Goal: Navigation & Orientation: Go to known website

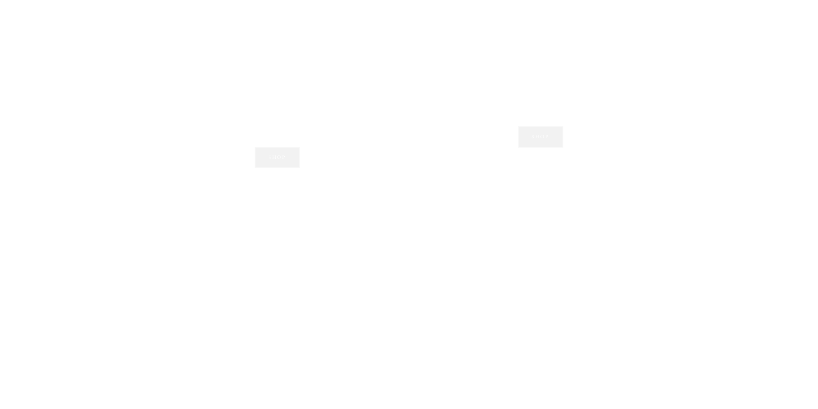
scroll to position [1116, 0]
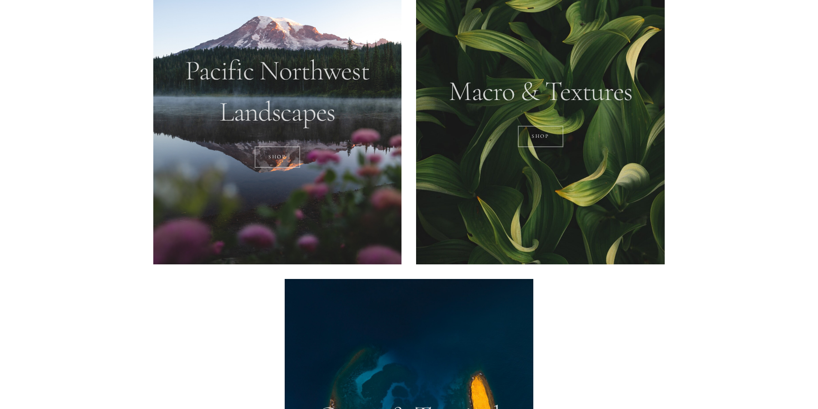
click at [285, 121] on div at bounding box center [277, 109] width 249 height 311
click at [271, 86] on div at bounding box center [277, 109] width 249 height 311
click at [283, 160] on link "SHOP" at bounding box center [278, 156] width 46 height 21
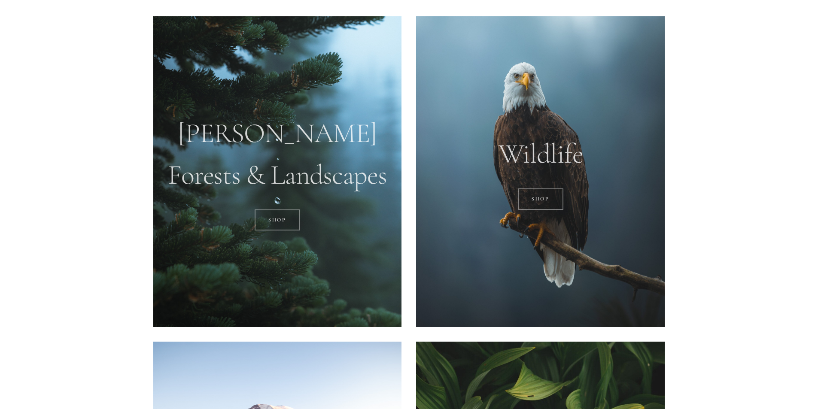
scroll to position [687, 0]
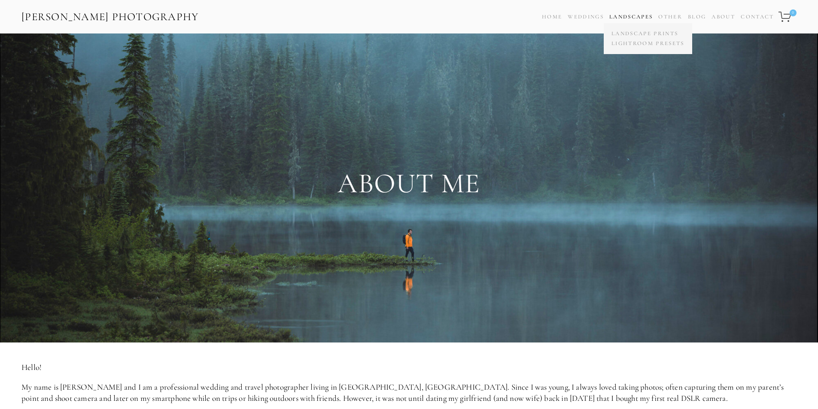
click at [630, 11] on span "Landscapes Landscape Prints Lightroom Presets" at bounding box center [630, 17] width 43 height 12
click at [636, 43] on link "Lightroom Presets" at bounding box center [647, 44] width 77 height 10
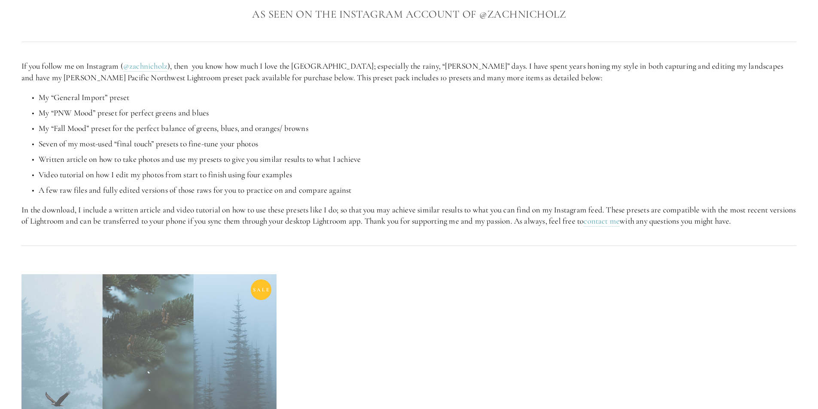
scroll to position [93, 0]
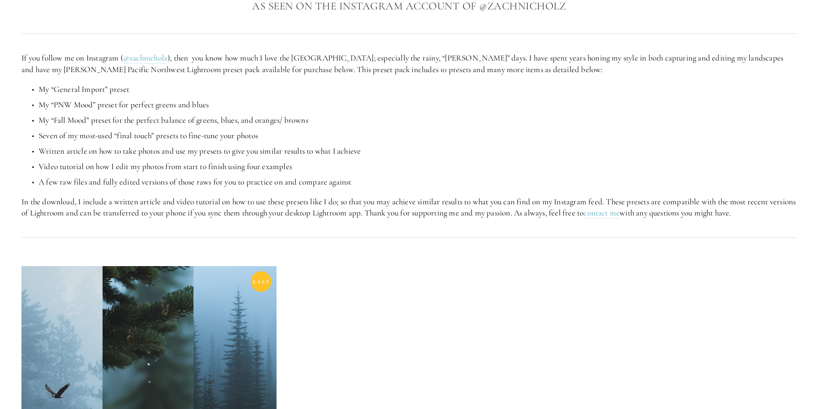
drag, startPoint x: 84, startPoint y: 220, endPoint x: 266, endPoint y: 230, distance: 182.3
drag, startPoint x: 378, startPoint y: 213, endPoint x: 346, endPoint y: 218, distance: 32.5
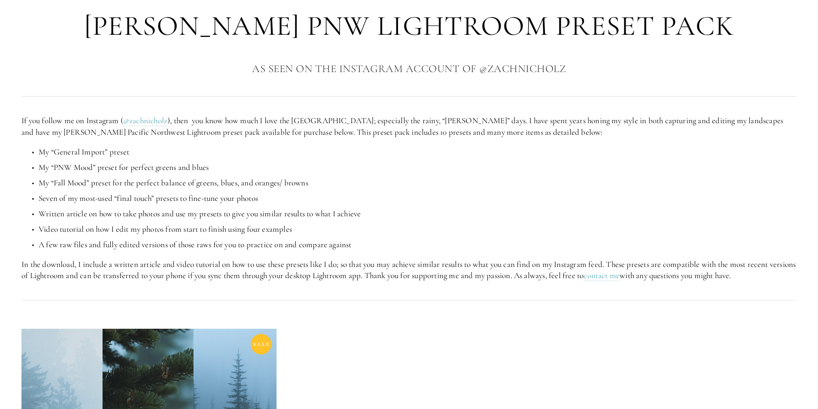
scroll to position [0, 0]
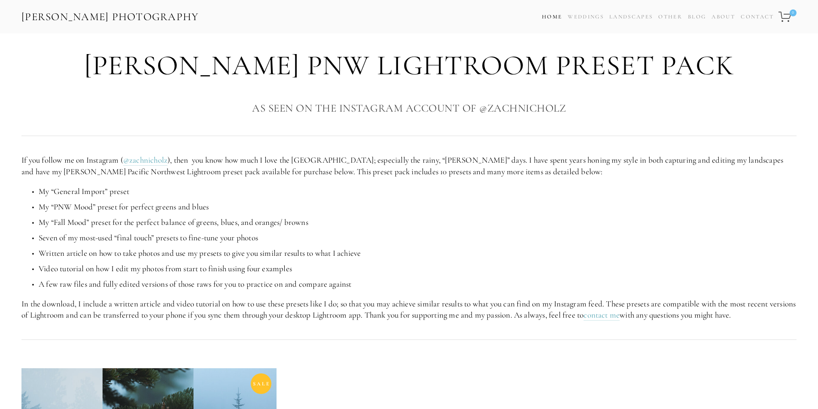
click at [542, 12] on link "Home" at bounding box center [552, 17] width 20 height 12
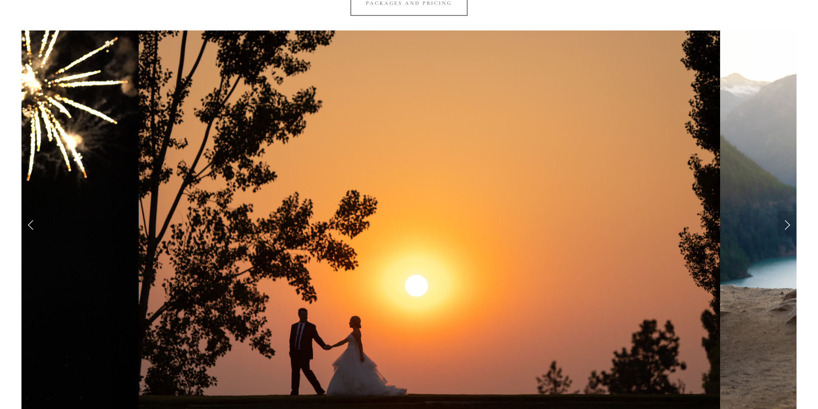
scroll to position [901, 0]
